Goal: Task Accomplishment & Management: Complete application form

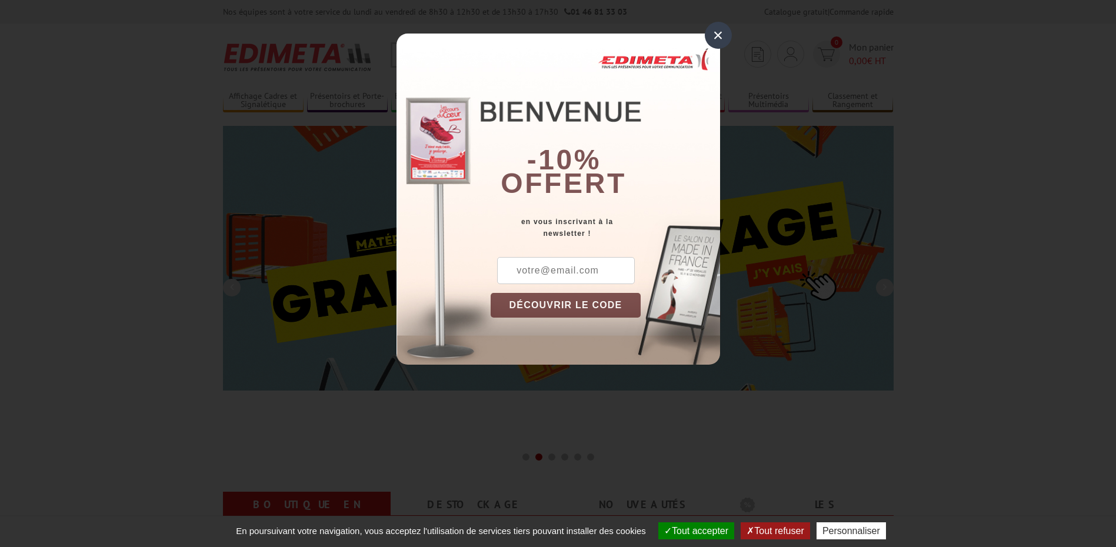
click at [718, 32] on div "×" at bounding box center [718, 35] width 27 height 27
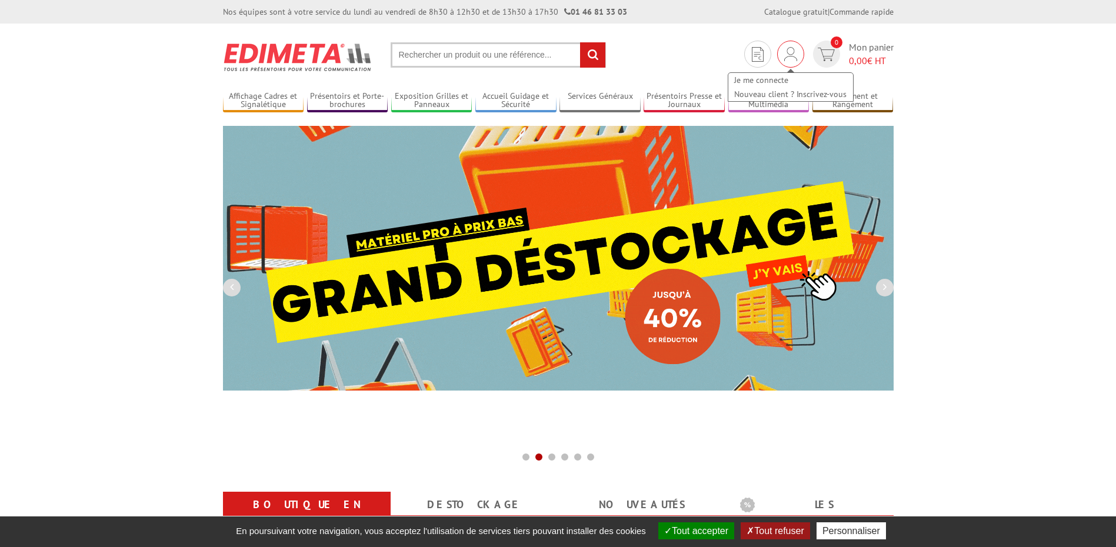
click at [787, 60] on img at bounding box center [790, 54] width 13 height 14
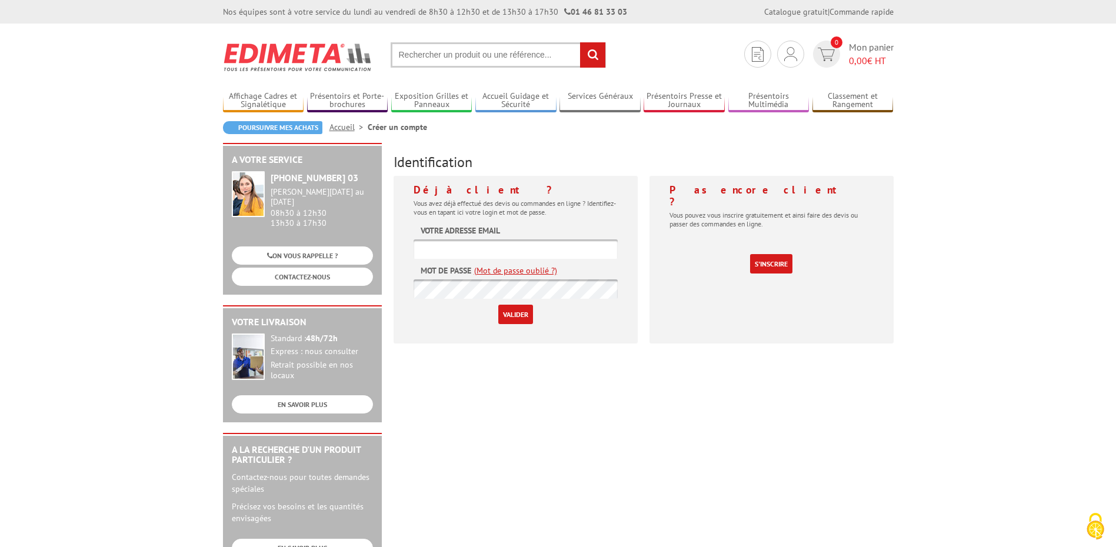
click at [545, 245] on input "text" at bounding box center [516, 248] width 204 height 19
type input "pascal.godefroy@gan.fr"
click at [505, 314] on input "Valider" at bounding box center [515, 314] width 35 height 19
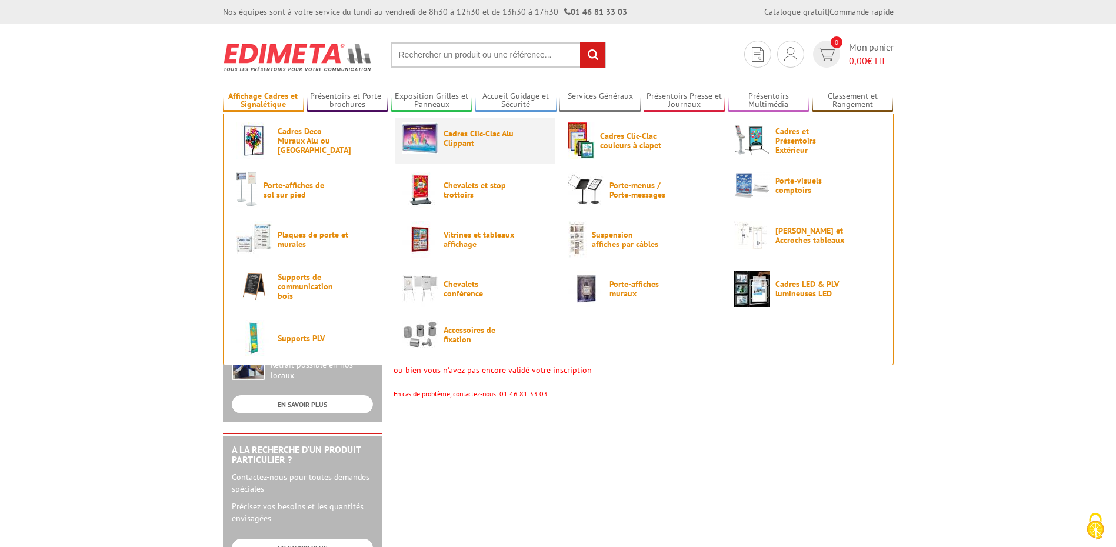
click at [454, 139] on span "Cadres Clic-Clac Alu Clippant" at bounding box center [479, 138] width 71 height 19
